Goal: Task Accomplishment & Management: Manage account settings

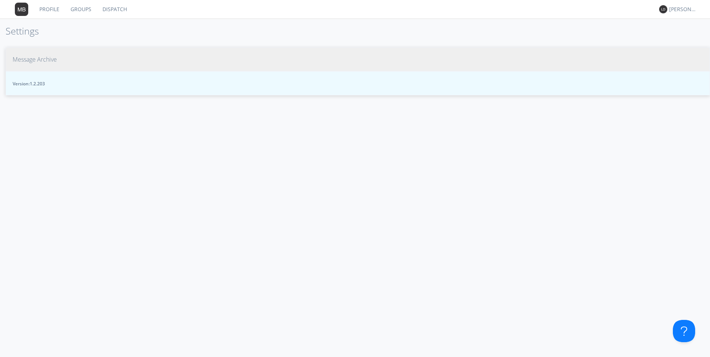
click at [37, 60] on span "Message Archive" at bounding box center [35, 59] width 44 height 9
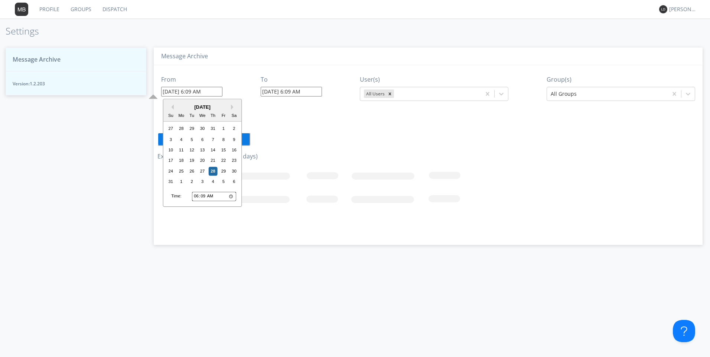
click at [180, 92] on input "[DATE] 6:09 AM" at bounding box center [191, 92] width 61 height 10
click at [193, 170] on div "26" at bounding box center [191, 171] width 9 height 9
type input "[DATE] 6:09 AM"
drag, startPoint x: 202, startPoint y: 90, endPoint x: 190, endPoint y: 92, distance: 12.0
click at [190, 92] on input "[DATE] 6:09 AM" at bounding box center [191, 92] width 61 height 10
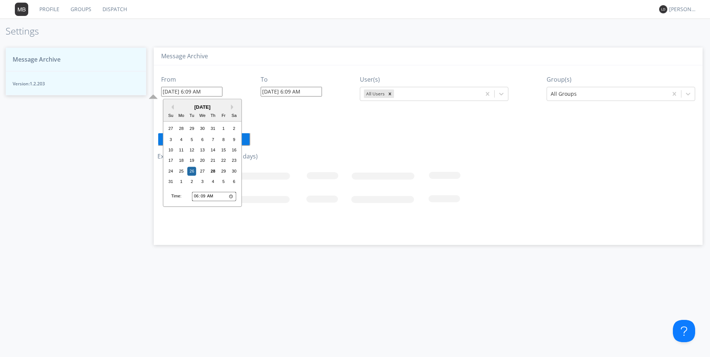
click at [194, 194] on input "06:09" at bounding box center [214, 197] width 44 height 10
type input "01:09"
type input "[DATE] 1:09 AM"
type input "[DATE] 6:10 AM"
type input "00:09"
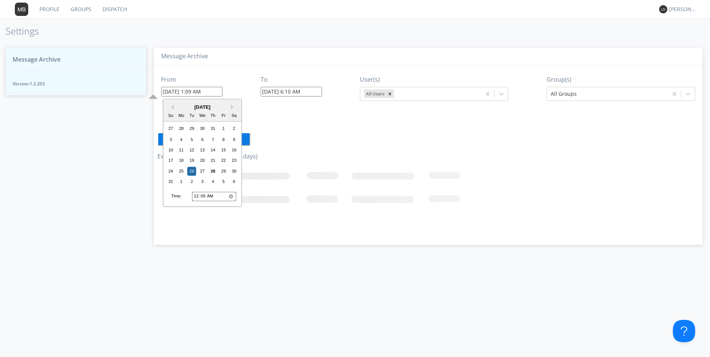
type input "[DATE] 12:09 AM"
click at [201, 196] on input "00:09" at bounding box center [214, 197] width 44 height 10
type input "00:05"
type input "[DATE] 12:05 AM"
type input "00:50"
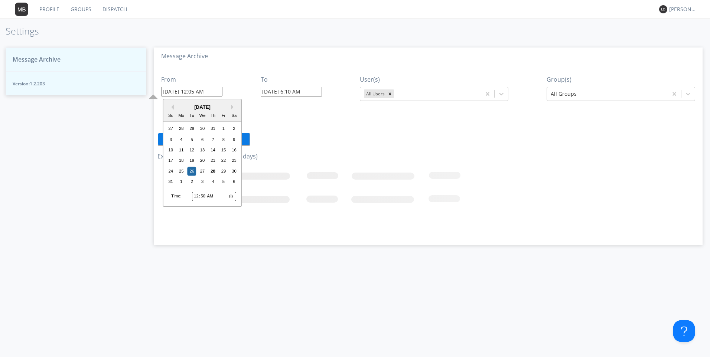
type input "[DATE] 12:50 AM"
type input "12:50"
type input "[DATE] 12:50 PM"
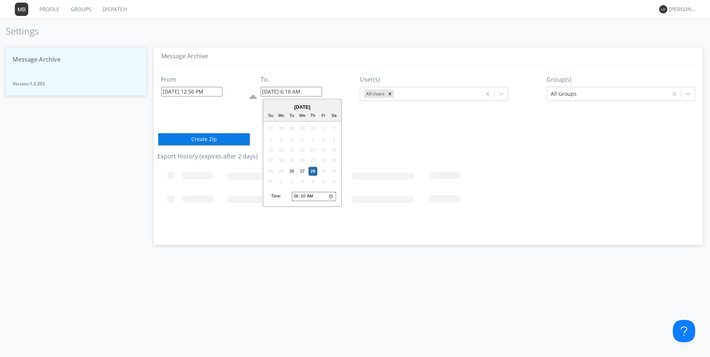
click at [294, 92] on input "[DATE] 6:10 AM" at bounding box center [291, 92] width 61 height 10
click at [292, 171] on div "26" at bounding box center [291, 171] width 9 height 9
click at [293, 91] on input "[DATE] 6:10 AM" at bounding box center [291, 92] width 61 height 10
click at [301, 92] on input "[DATE] 1:10 AM" at bounding box center [291, 92] width 61 height 10
type input "[DATE] 1:1 AM"
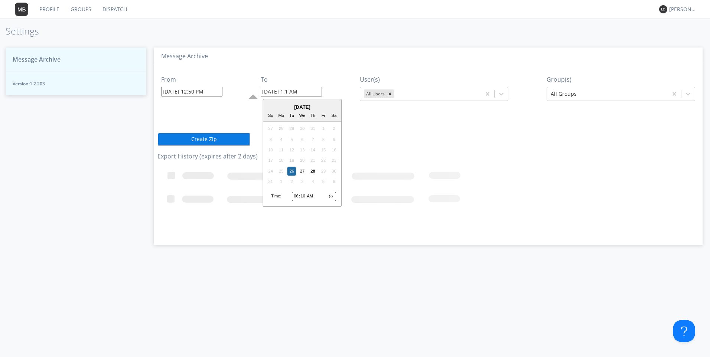
click at [298, 197] on input "06:10" at bounding box center [314, 197] width 44 height 10
type input "01:10"
type input "[DATE] 1:10 AM"
click at [312, 193] on input "01:10" at bounding box center [314, 197] width 44 height 10
click at [302, 198] on input "01:10" at bounding box center [314, 197] width 44 height 10
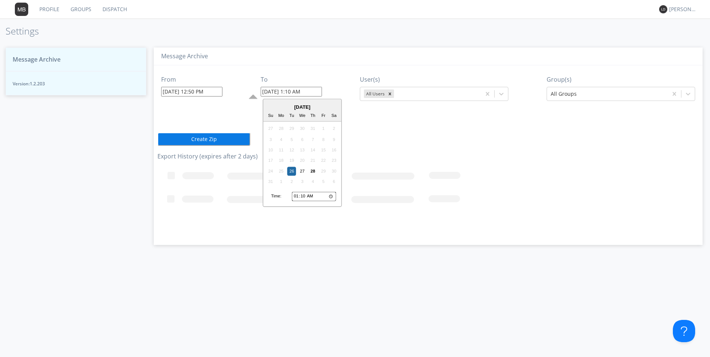
type input "01:05"
type input "[DATE] 1:05 AM"
type input "01:50"
type input "[DATE] 1:50 AM"
type input "13:50"
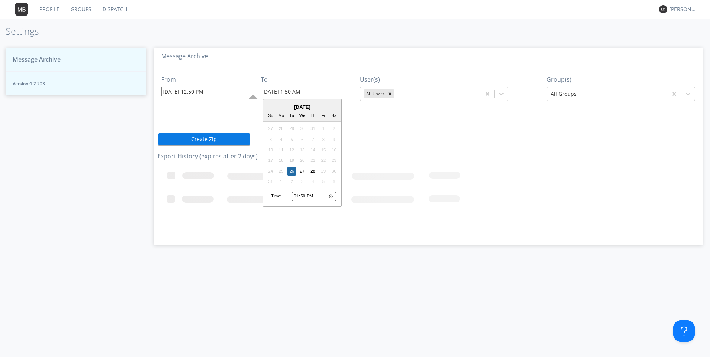
type input "[DATE] 1:50 PM"
click at [334, 226] on icon "Loading..." at bounding box center [361, 200] width 408 height 74
click at [392, 94] on icon "Remove All Users" at bounding box center [389, 93] width 5 height 5
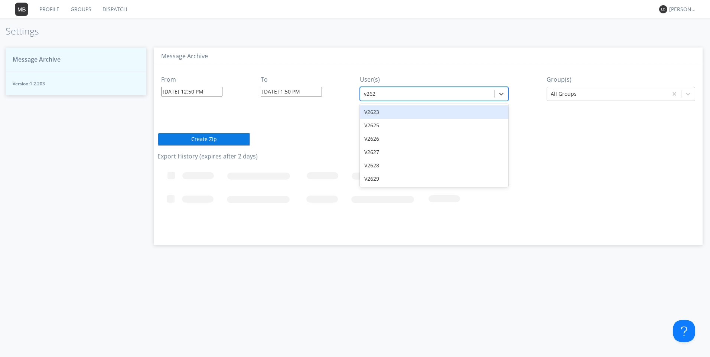
type input "v2627"
click at [386, 115] on div "V2627" at bounding box center [434, 111] width 148 height 13
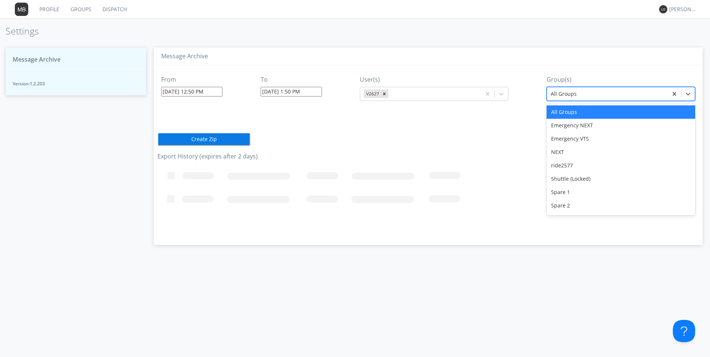
click at [582, 92] on div at bounding box center [606, 93] width 113 height 9
type input "v"
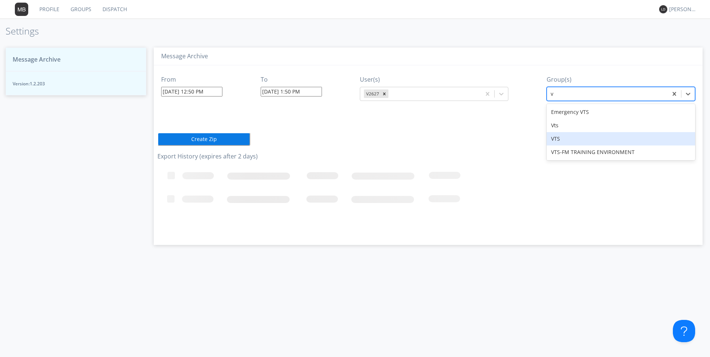
click at [555, 140] on div "VTS" at bounding box center [620, 138] width 148 height 13
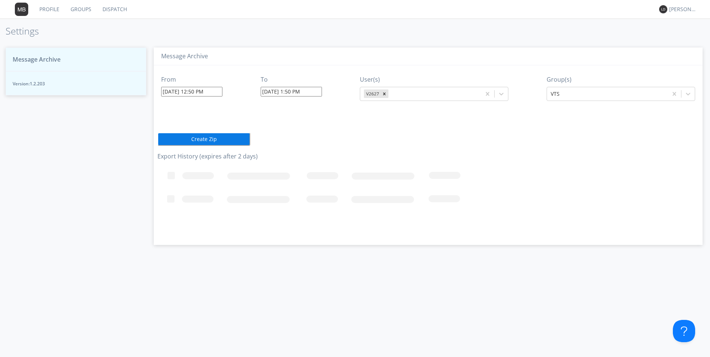
click at [211, 137] on button "Create Zip" at bounding box center [203, 139] width 93 height 13
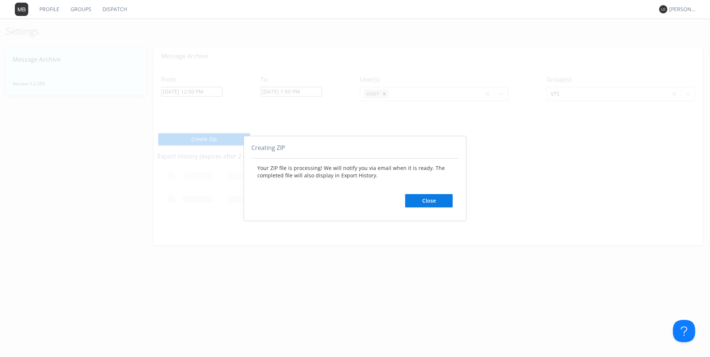
click at [429, 197] on button "Close" at bounding box center [429, 200] width 48 height 13
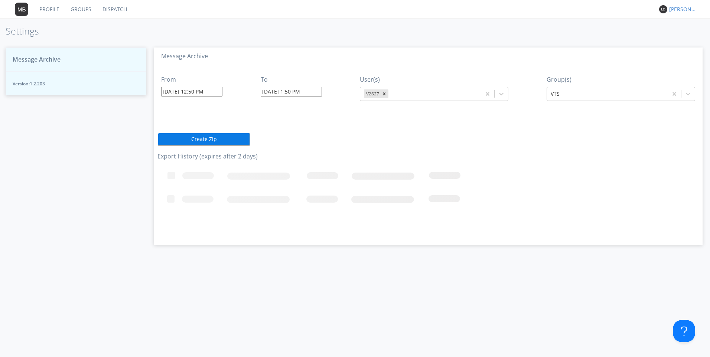
click at [686, 12] on div "[PERSON_NAME]*" at bounding box center [683, 9] width 28 height 7
click at [676, 40] on div "Log Out" at bounding box center [686, 39] width 38 height 13
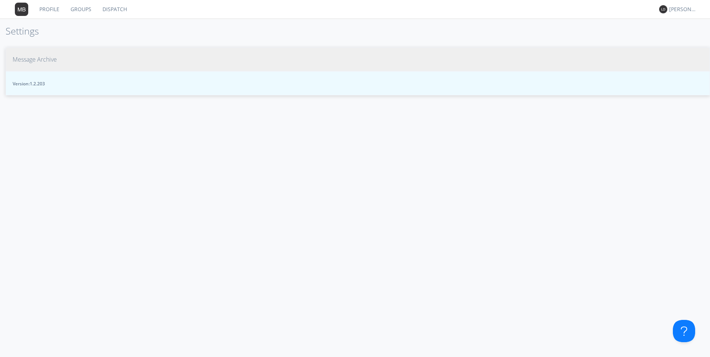
click at [27, 58] on span "Message Archive" at bounding box center [35, 59] width 44 height 9
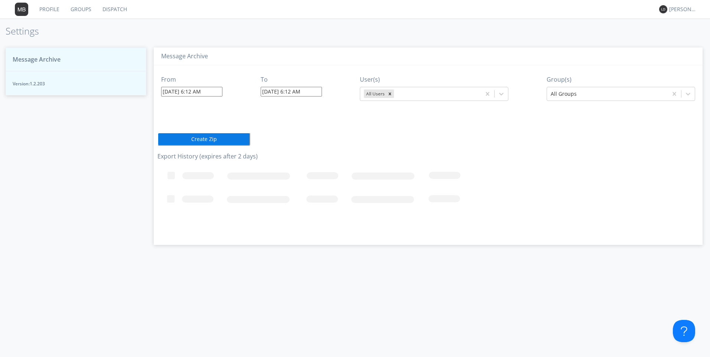
click at [118, 10] on link "Dispatch" at bounding box center [115, 9] width 36 height 19
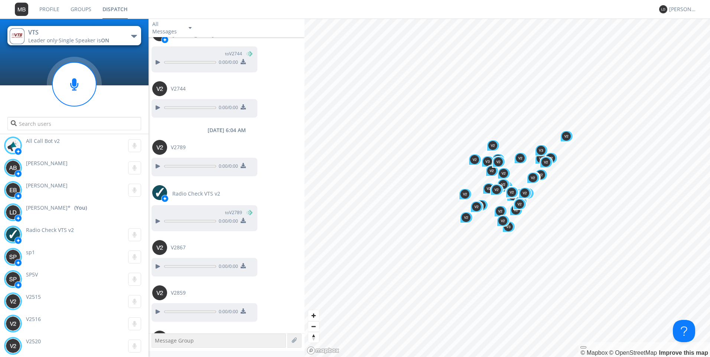
scroll to position [789, 0]
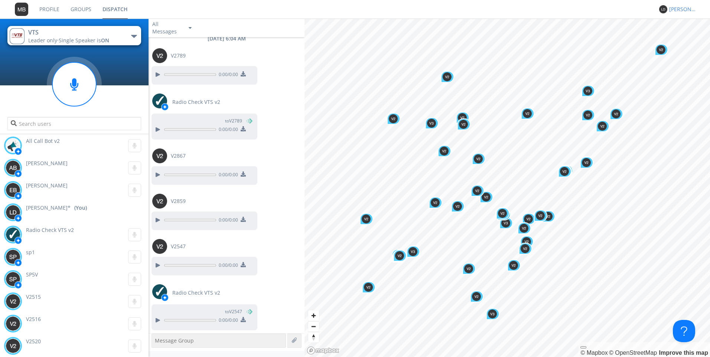
click at [677, 9] on div "[PERSON_NAME]*" at bounding box center [683, 9] width 28 height 7
click at [693, 30] on div "Settings" at bounding box center [686, 25] width 38 height 13
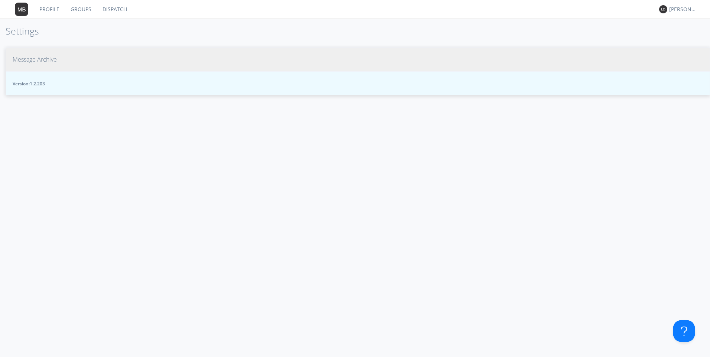
click at [41, 58] on span "Message Archive" at bounding box center [35, 59] width 44 height 9
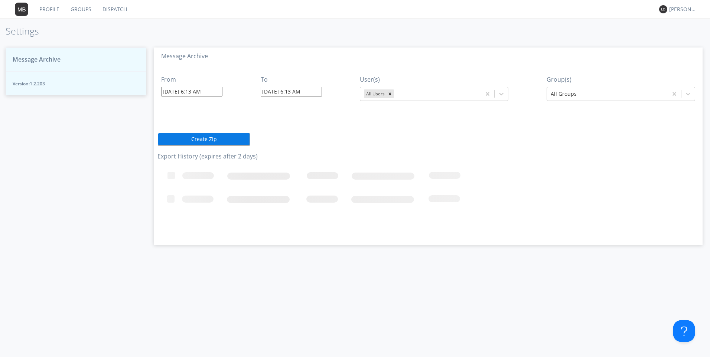
drag, startPoint x: 326, startPoint y: 326, endPoint x: 705, endPoint y: 355, distance: 379.7
click at [709, 357] on html "Profile Groups Dispatch Lisa Darlington* Settings Message Archive Version: 1.2.…" at bounding box center [355, 178] width 710 height 357
click at [685, 9] on div "[PERSON_NAME]*" at bounding box center [683, 9] width 28 height 7
click at [673, 42] on div "Log Out" at bounding box center [686, 39] width 38 height 13
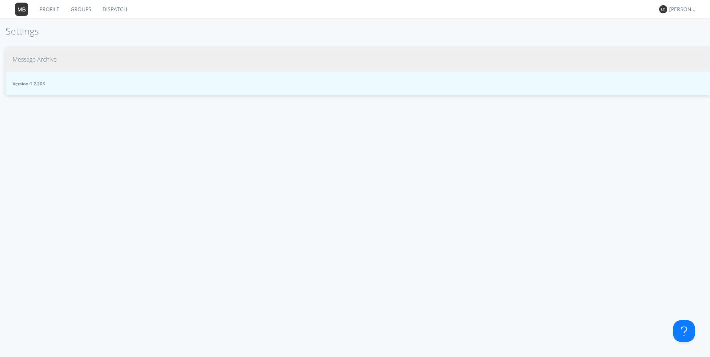
click at [19, 59] on span "Message Archive" at bounding box center [35, 59] width 44 height 9
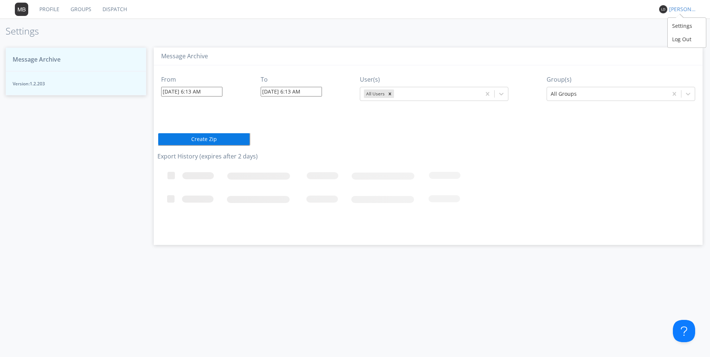
click at [676, 8] on div "[PERSON_NAME]*" at bounding box center [683, 9] width 28 height 7
click at [679, 40] on div "Log Out" at bounding box center [686, 39] width 38 height 13
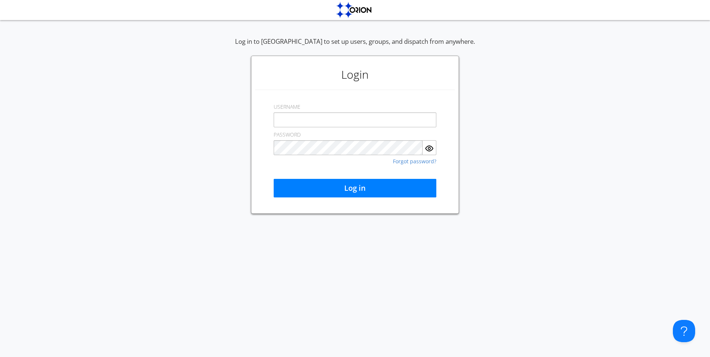
type input "[EMAIL_ADDRESS][DOMAIN_NAME]"
